Goal: Task Accomplishment & Management: Manage account settings

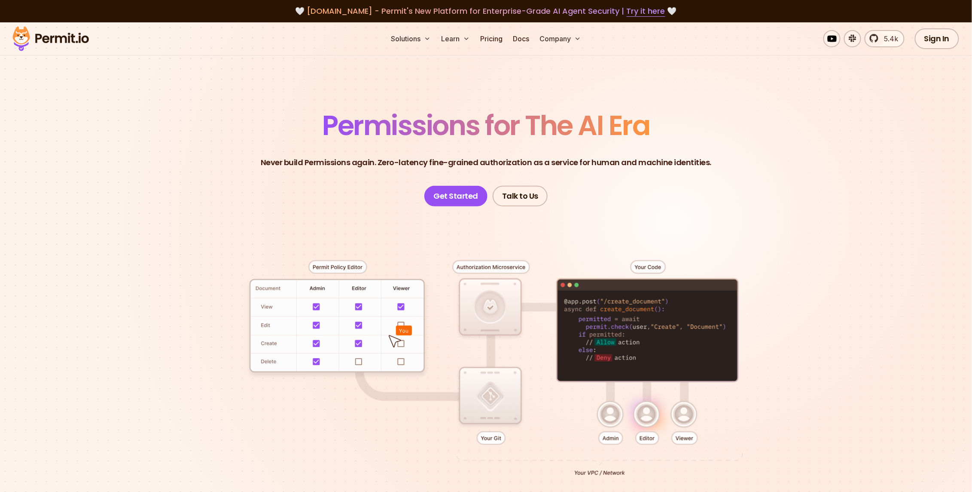
click at [950, 38] on link "Sign In" at bounding box center [937, 38] width 44 height 21
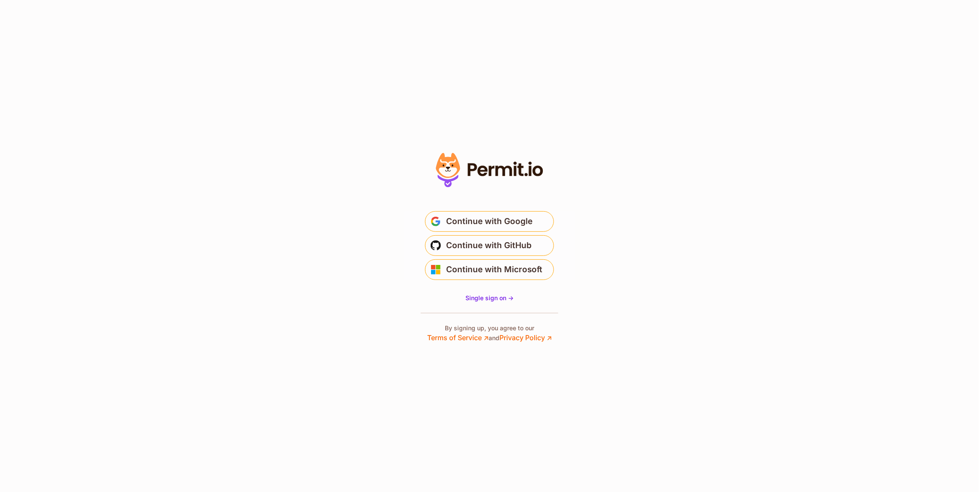
click at [492, 272] on span "Continue with Microsoft" at bounding box center [494, 270] width 96 height 14
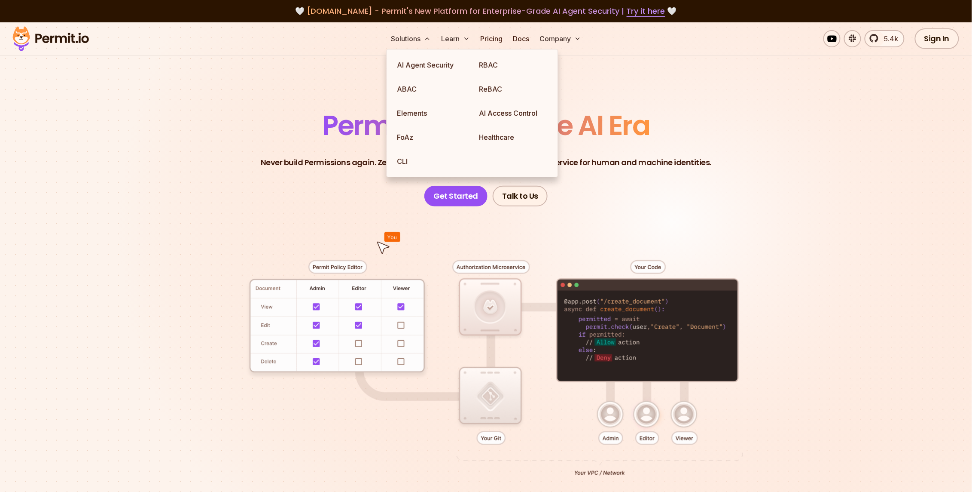
click at [418, 37] on button "Solutions" at bounding box center [411, 38] width 47 height 17
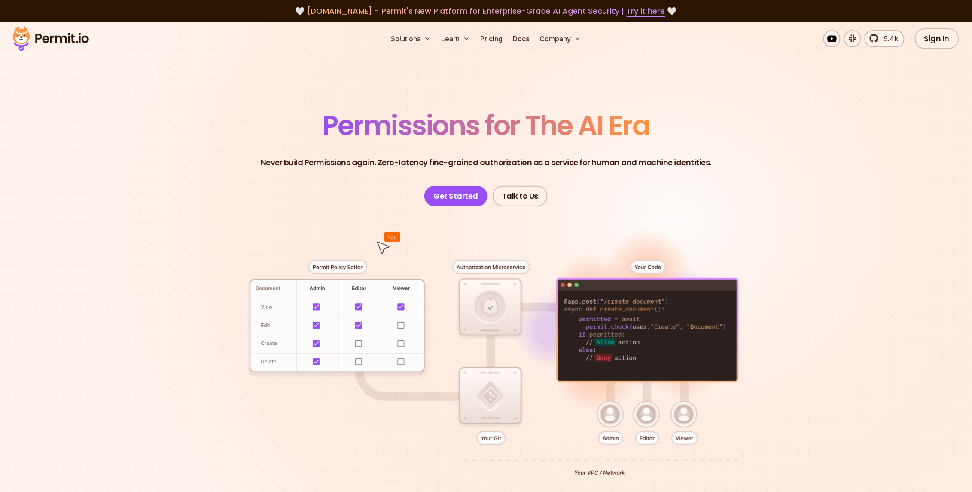
click at [926, 43] on link "Sign In" at bounding box center [937, 38] width 44 height 21
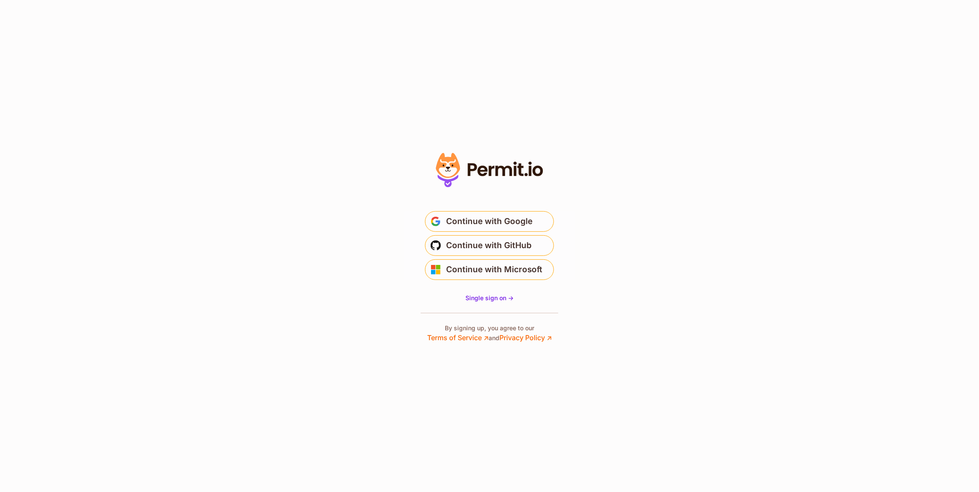
click at [501, 246] on span "Continue with GitHub" at bounding box center [489, 245] width 86 height 14
